Goal: Download file/media

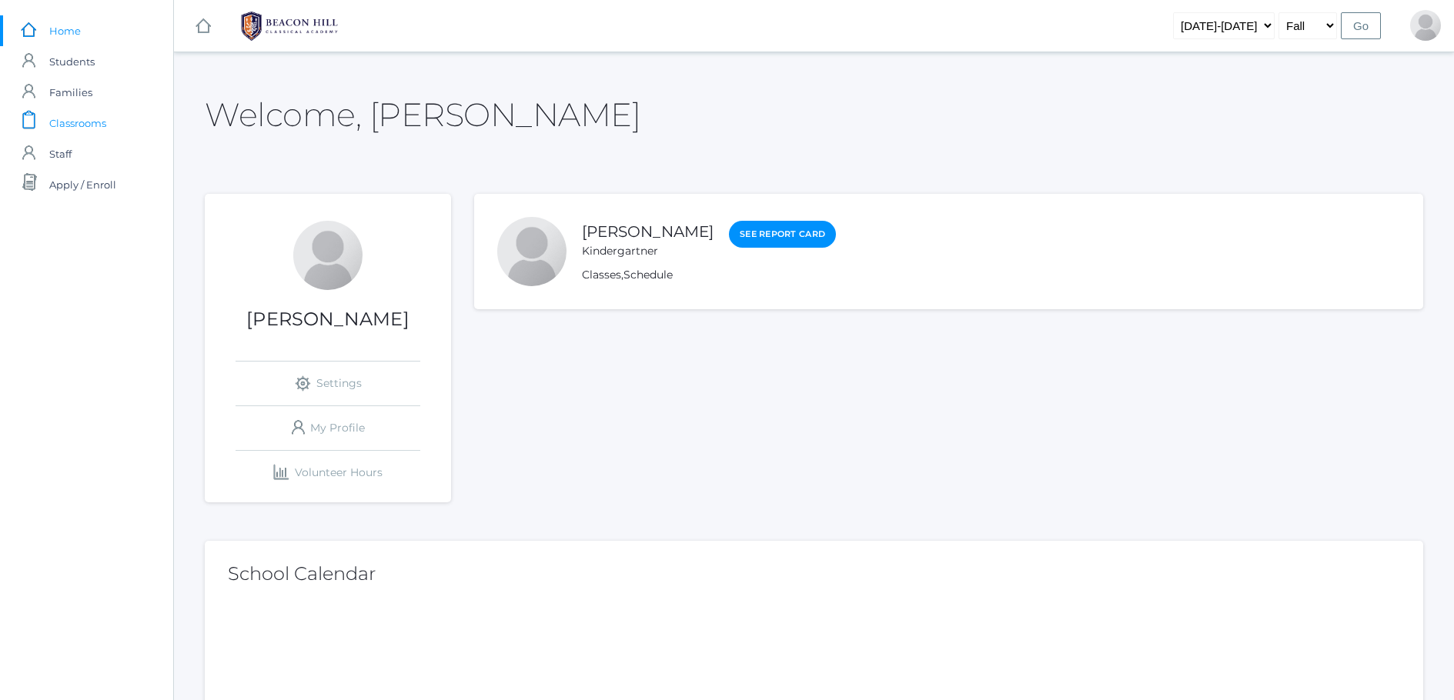
click at [91, 120] on span "Classrooms" at bounding box center [77, 123] width 57 height 31
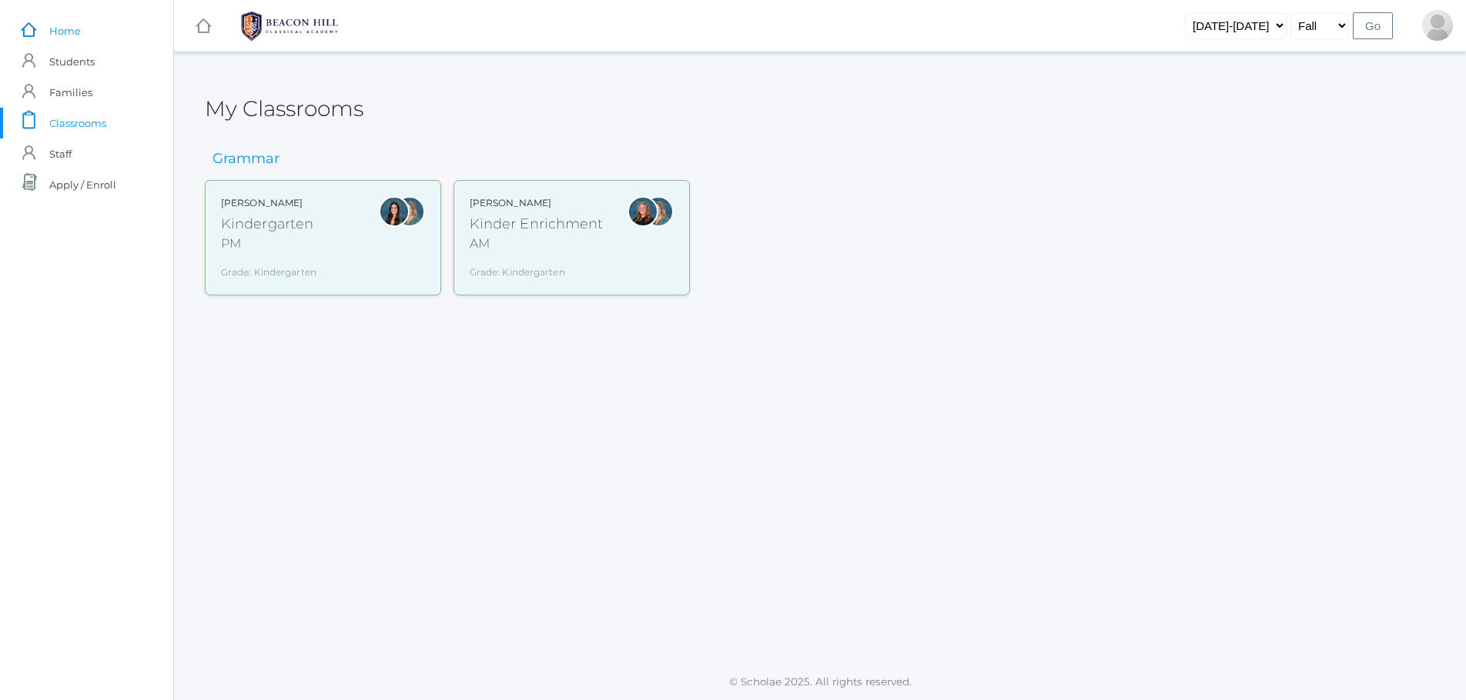
click at [78, 36] on span "Home" at bounding box center [65, 30] width 32 height 31
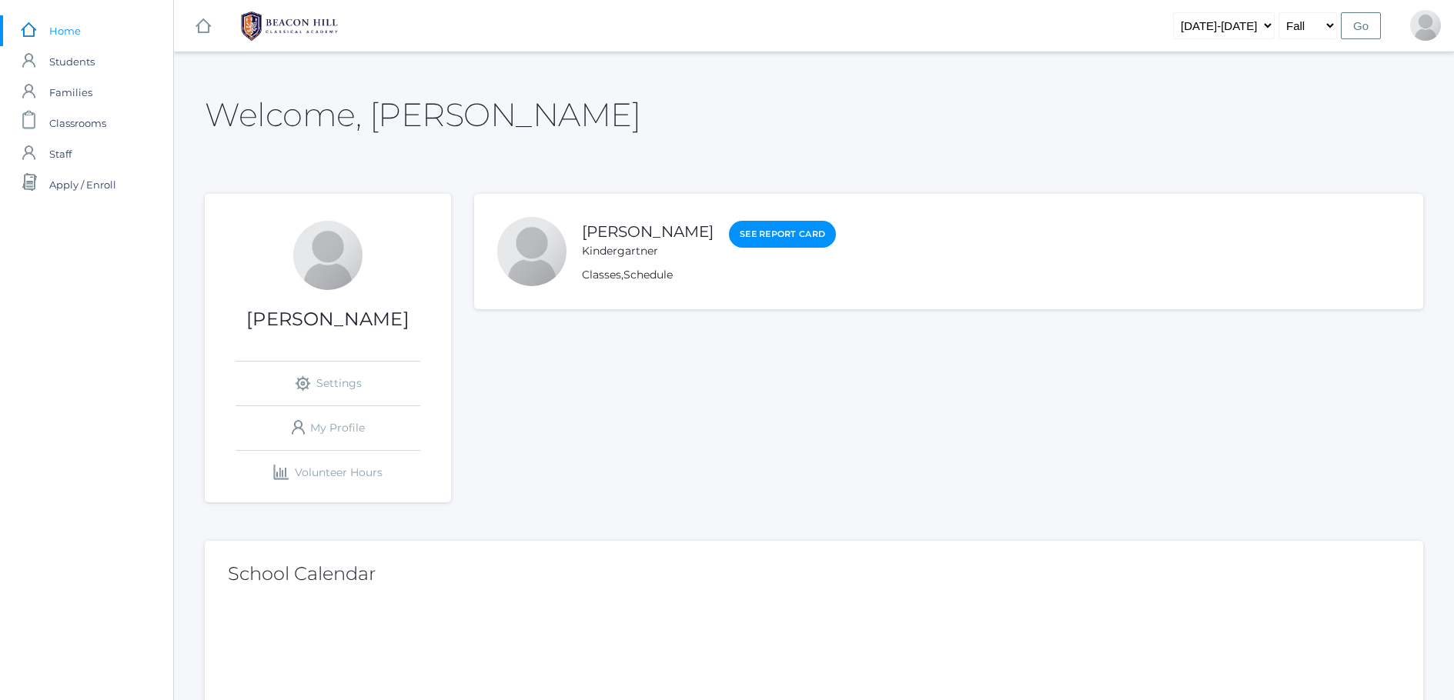
click at [196, 29] on rect at bounding box center [203, 26] width 18 height 18
click at [665, 259] on div "Kindergartner" at bounding box center [648, 251] width 132 height 16
click at [353, 431] on link "icons/user/plain Created with Sketch. My Profile" at bounding box center [328, 428] width 185 height 44
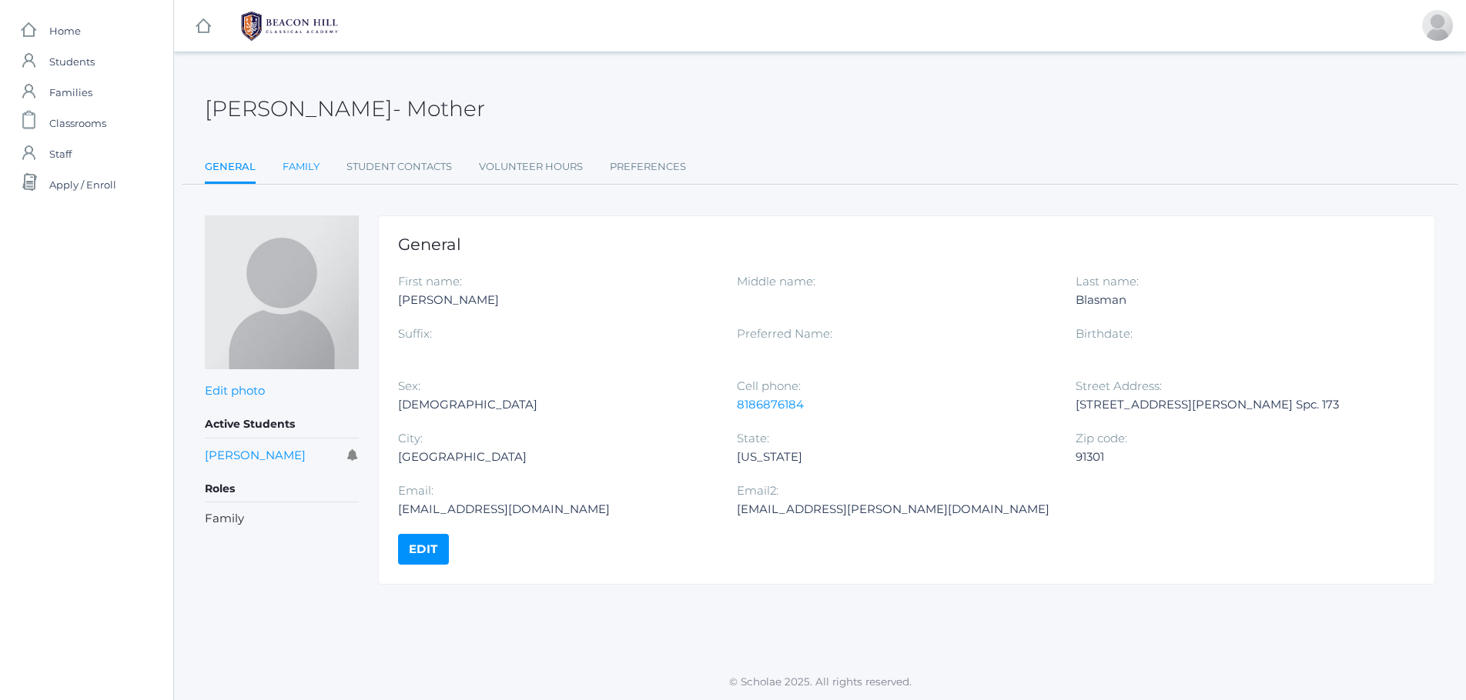
click at [306, 170] on link "Family" at bounding box center [300, 167] width 37 height 31
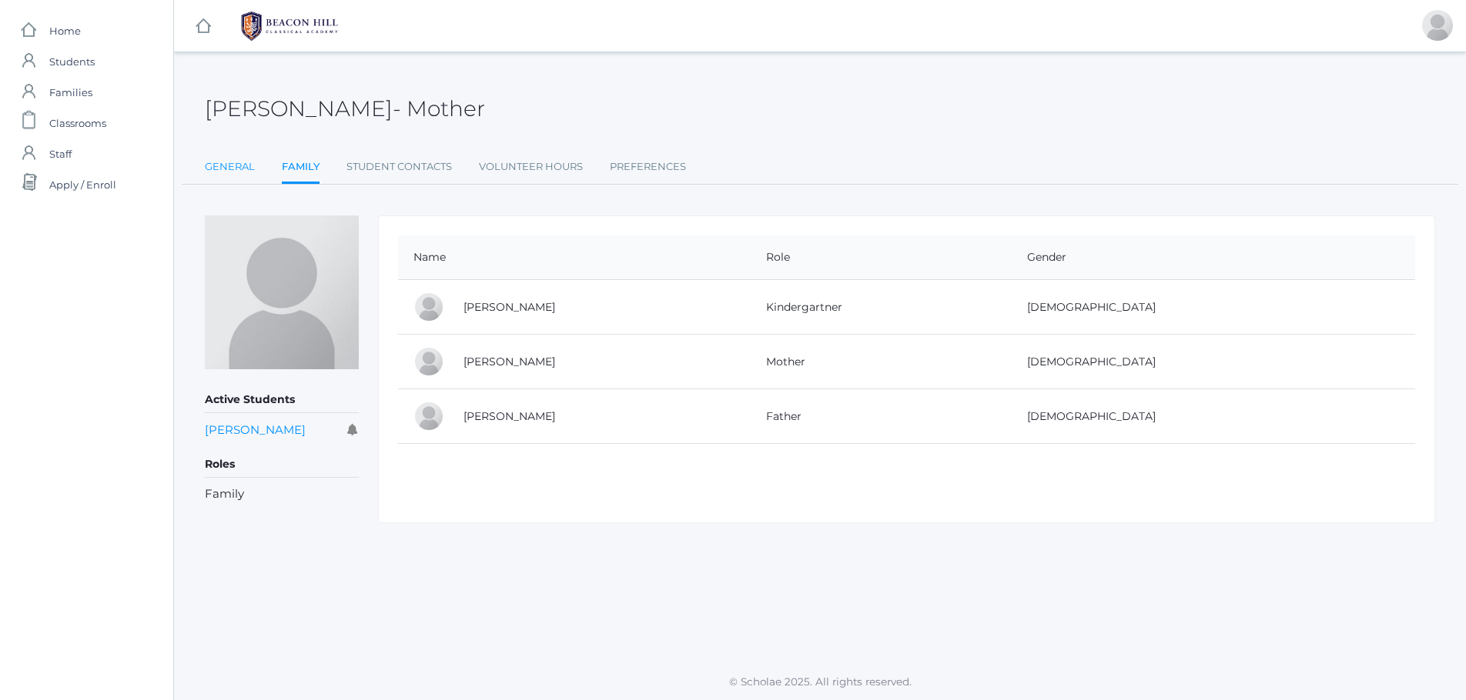
click at [213, 165] on link "General" at bounding box center [230, 167] width 50 height 31
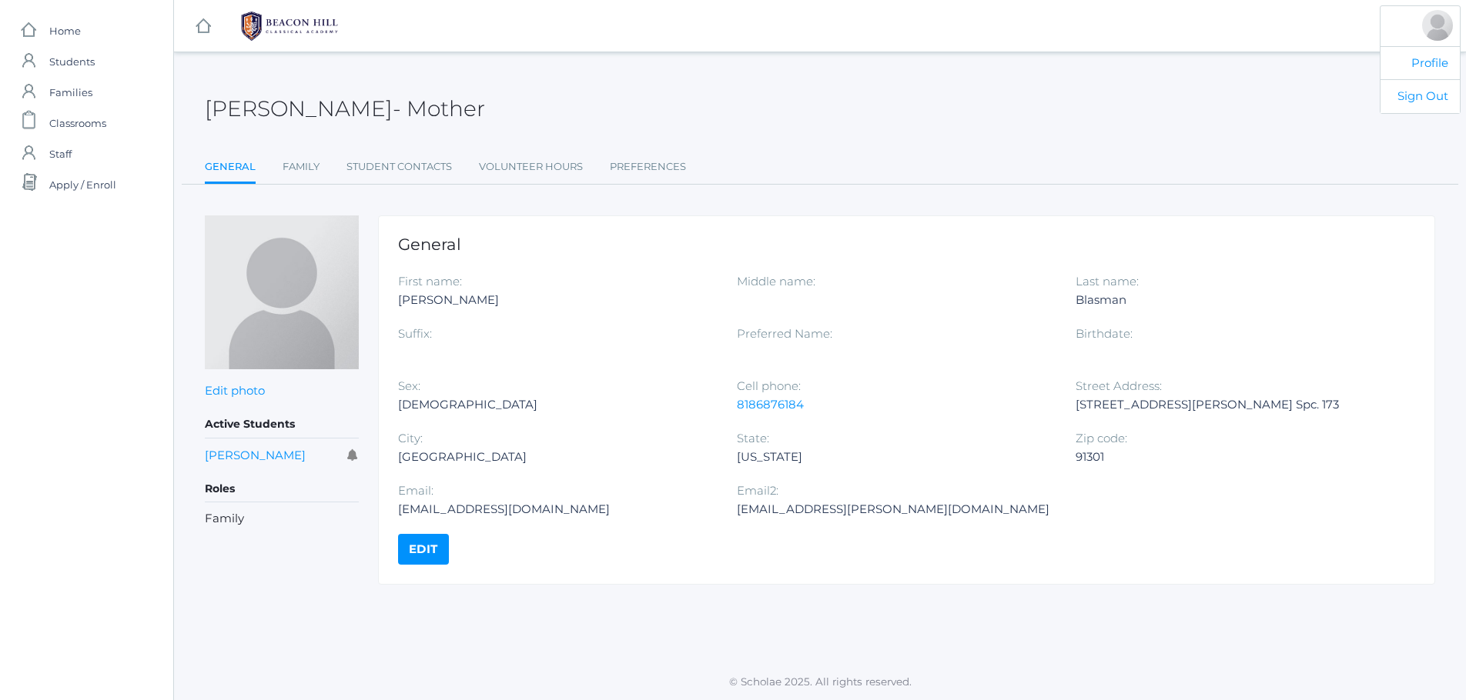
click at [1425, 32] on div at bounding box center [1437, 25] width 31 height 31
click at [301, 15] on img at bounding box center [289, 26] width 115 height 38
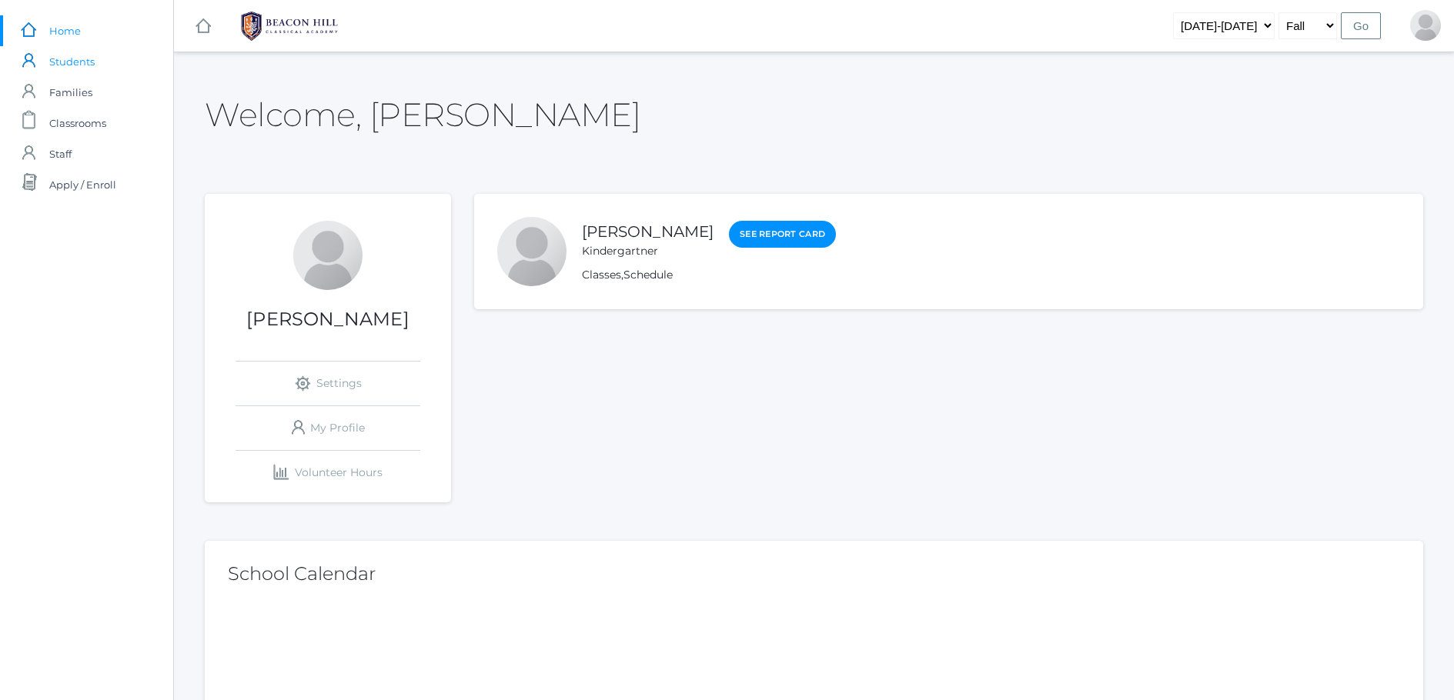
click at [117, 60] on link "icons/user/plain Created with Sketch. Students" at bounding box center [86, 61] width 173 height 31
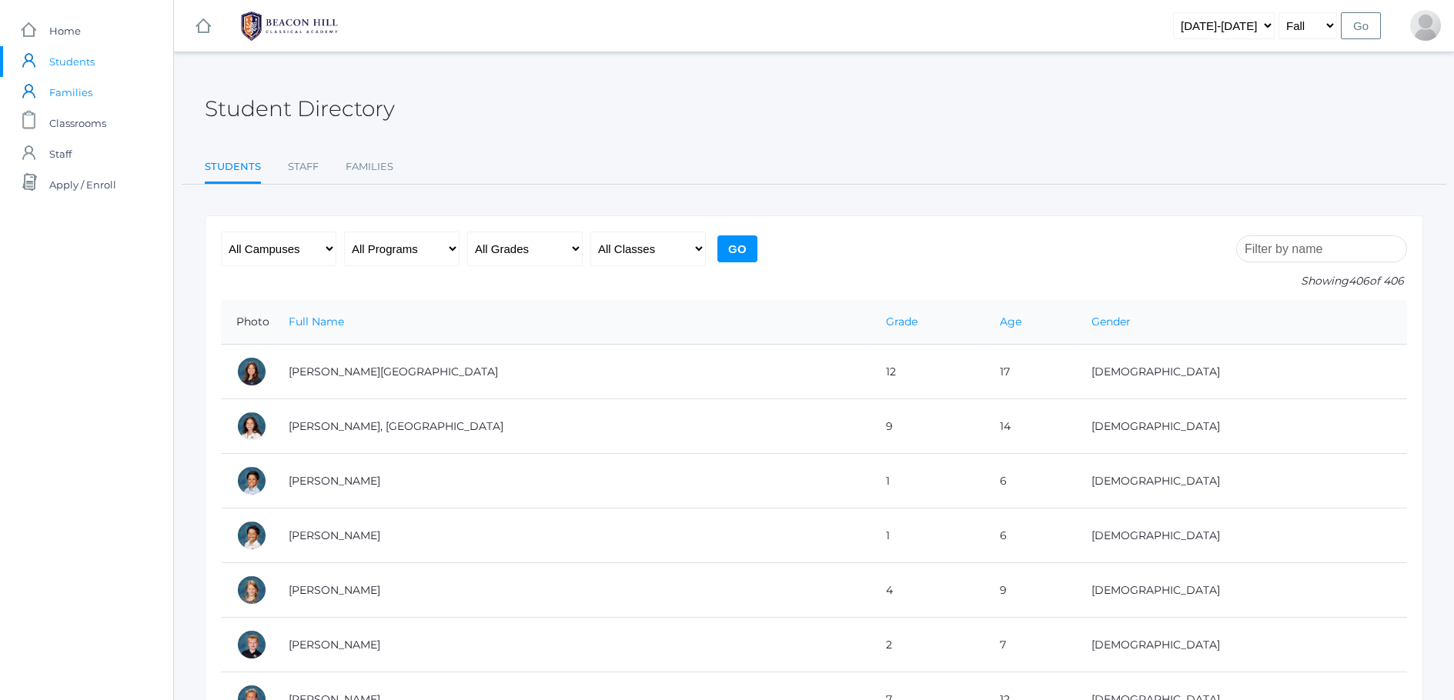
click at [109, 102] on link "icons/user/plain Created with Sketch. Families" at bounding box center [86, 92] width 173 height 31
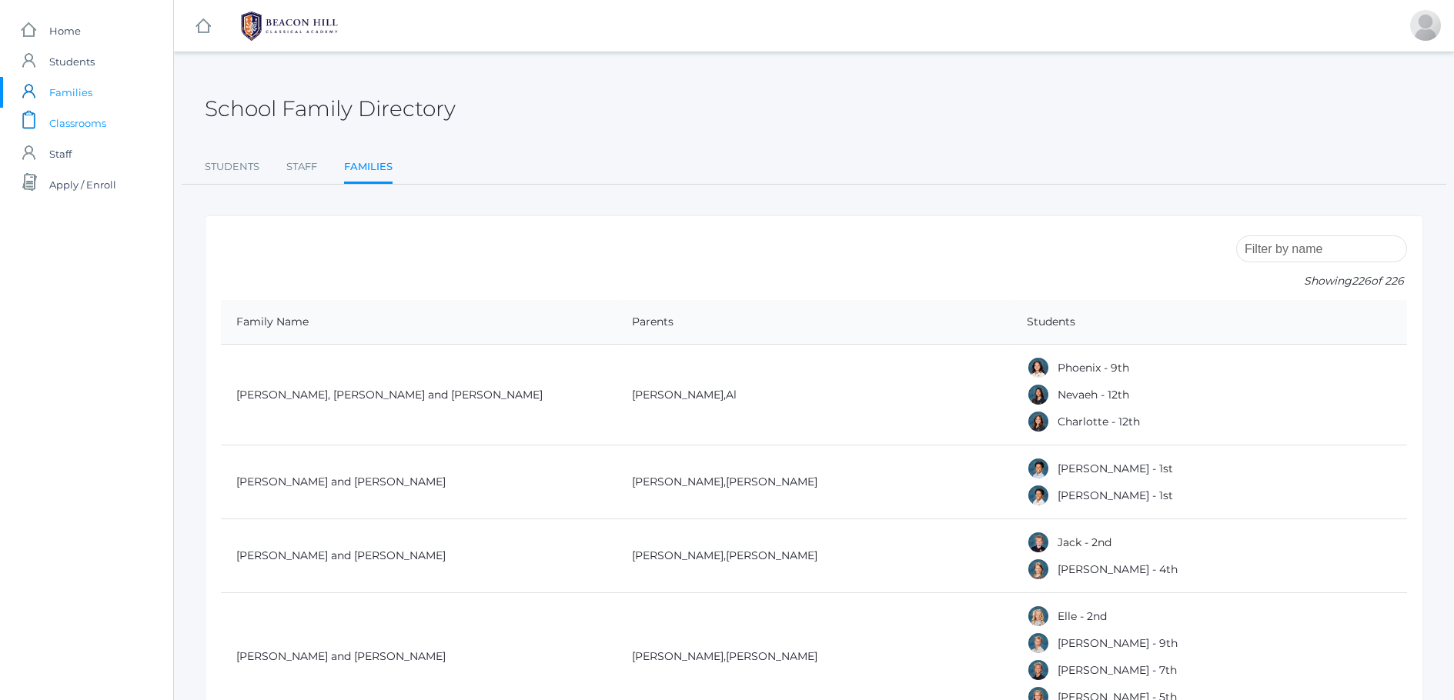
click at [111, 129] on link "icons/clipboard/plain Created with Sketch. Classrooms" at bounding box center [86, 123] width 173 height 31
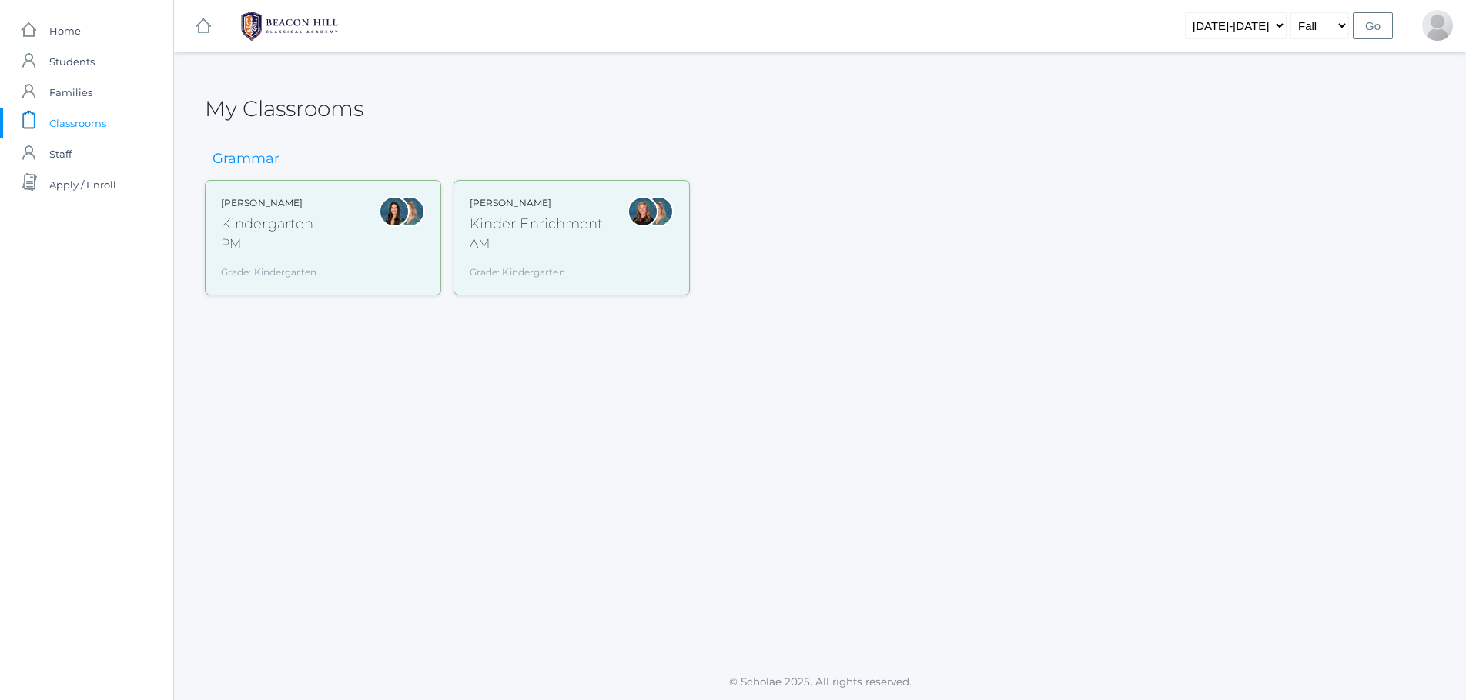
click at [313, 279] on div "Grade: Kindergarten" at bounding box center [268, 269] width 95 height 20
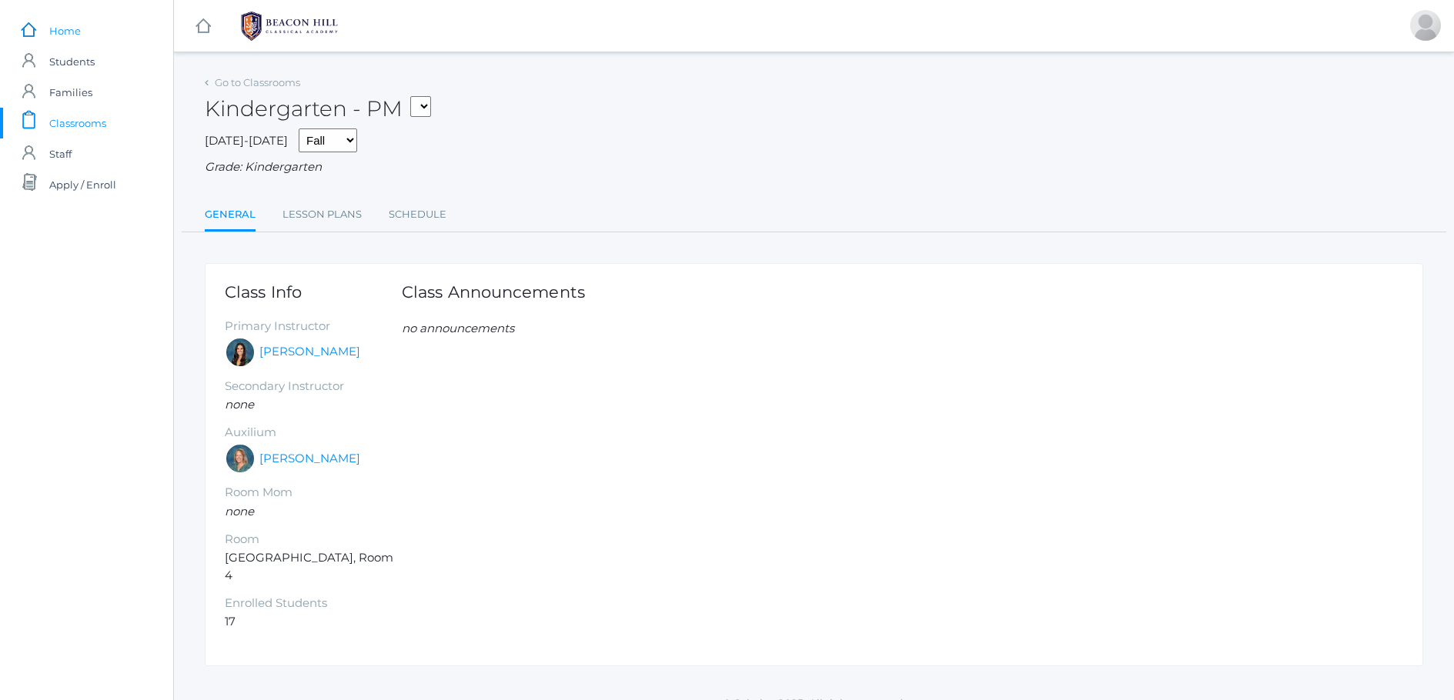
click at [106, 36] on link "icons/ui/navigation/home Created with Sketch. Home" at bounding box center [86, 30] width 173 height 31
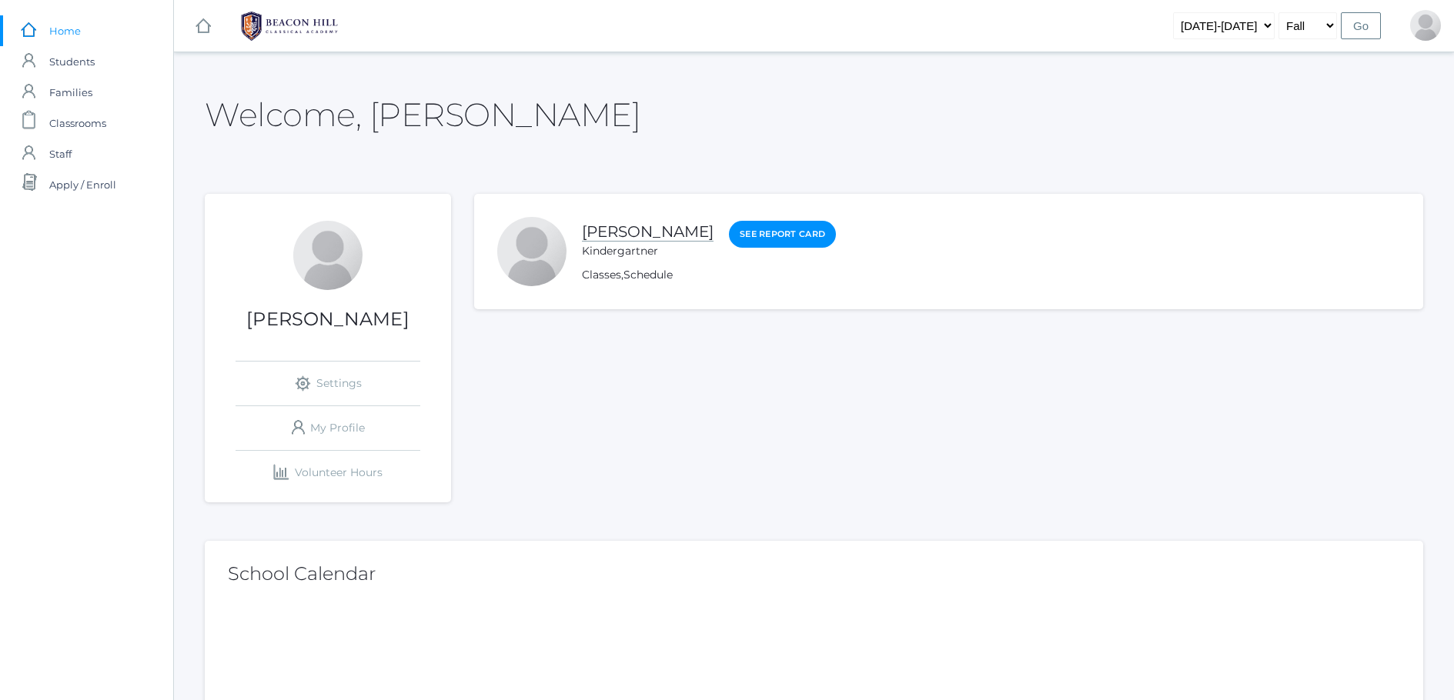
click at [627, 236] on link "[PERSON_NAME]" at bounding box center [648, 231] width 132 height 19
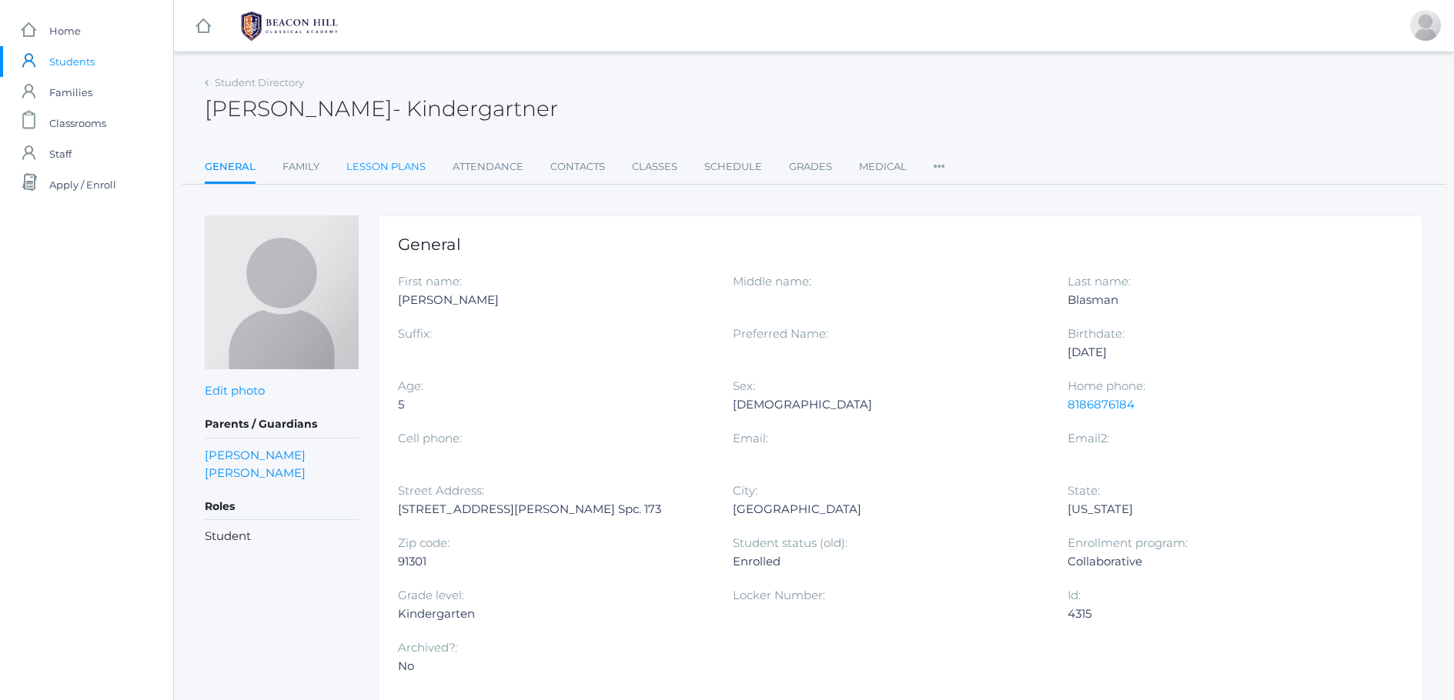
click at [393, 165] on link "Lesson Plans" at bounding box center [385, 167] width 79 height 31
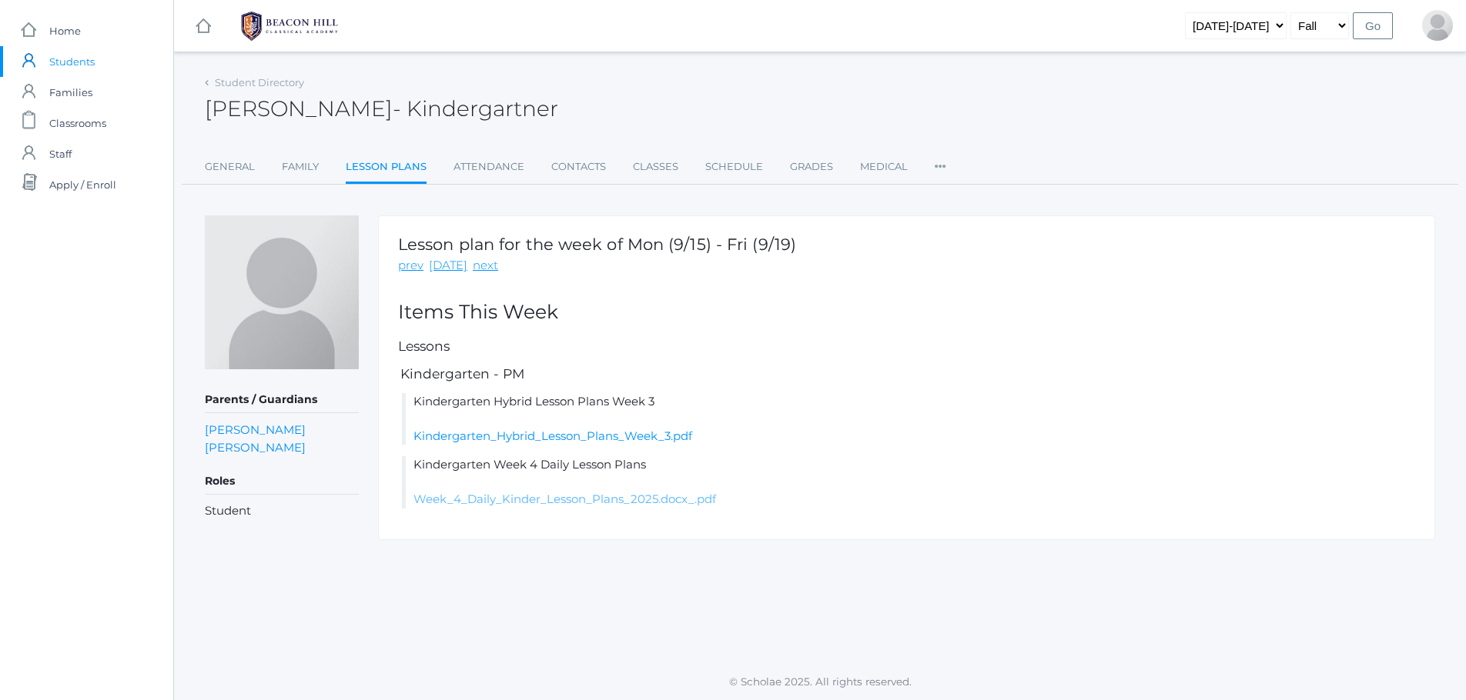
click at [547, 503] on link "Week_4_Daily_Kinder_Lesson_Plans_2025.docx_.pdf" at bounding box center [564, 499] width 303 height 15
